Goal: Transaction & Acquisition: Purchase product/service

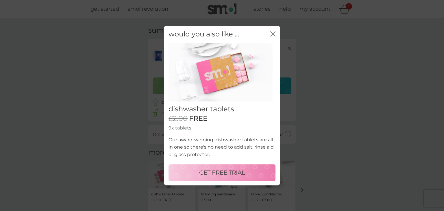
click at [243, 167] on button "GET FREE TRIAL" at bounding box center [221, 172] width 107 height 17
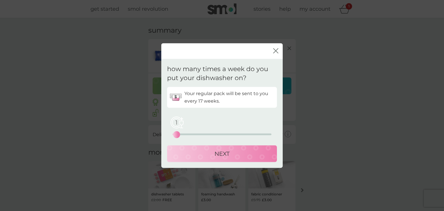
drag, startPoint x: 172, startPoint y: 133, endPoint x: 178, endPoint y: 134, distance: 6.2
click at [178, 134] on div "1" at bounding box center [176, 134] width 2 height 2
drag, startPoint x: 180, startPoint y: 135, endPoint x: 185, endPoint y: 135, distance: 5.2
click at [185, 135] on div "1 0 12.5 25" at bounding box center [221, 125] width 99 height 23
drag, startPoint x: 178, startPoint y: 133, endPoint x: 183, endPoint y: 134, distance: 5.0
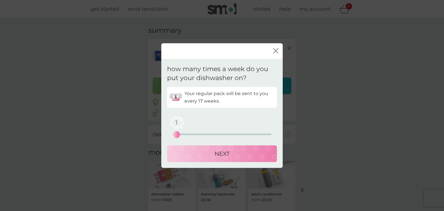
click at [178, 133] on div "1" at bounding box center [176, 134] width 2 height 2
click at [199, 147] on button "NEXT" at bounding box center [222, 153] width 110 height 17
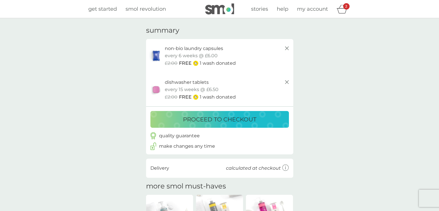
click at [228, 116] on p "proceed to checkout" at bounding box center [219, 119] width 73 height 9
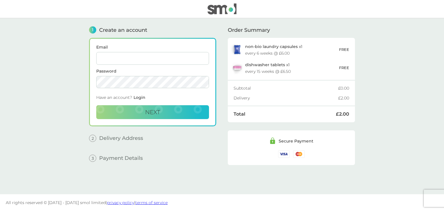
click at [122, 51] on span "Email" at bounding box center [152, 55] width 113 height 20
click at [122, 55] on input "Email" at bounding box center [152, 58] width 113 height 13
click at [144, 55] on input "[PERSON_NAME][EMAIL_ADDRESS][PERSON_NAME][DOMAIN_NAME]" at bounding box center [152, 58] width 113 height 13
paste input "Samantha0308911"
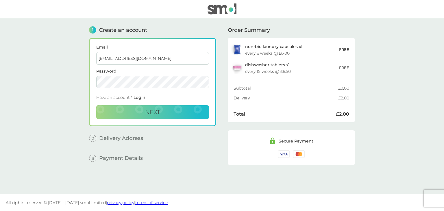
type input "[EMAIL_ADDRESS][DOMAIN_NAME]"
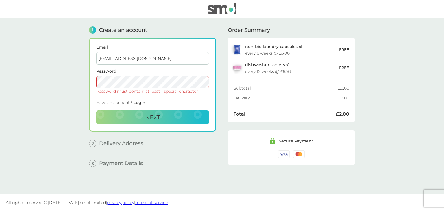
click at [96, 110] on button "Next" at bounding box center [152, 117] width 113 height 14
click at [158, 119] on span "Next" at bounding box center [152, 117] width 15 height 7
